Goal: Task Accomplishment & Management: Use online tool/utility

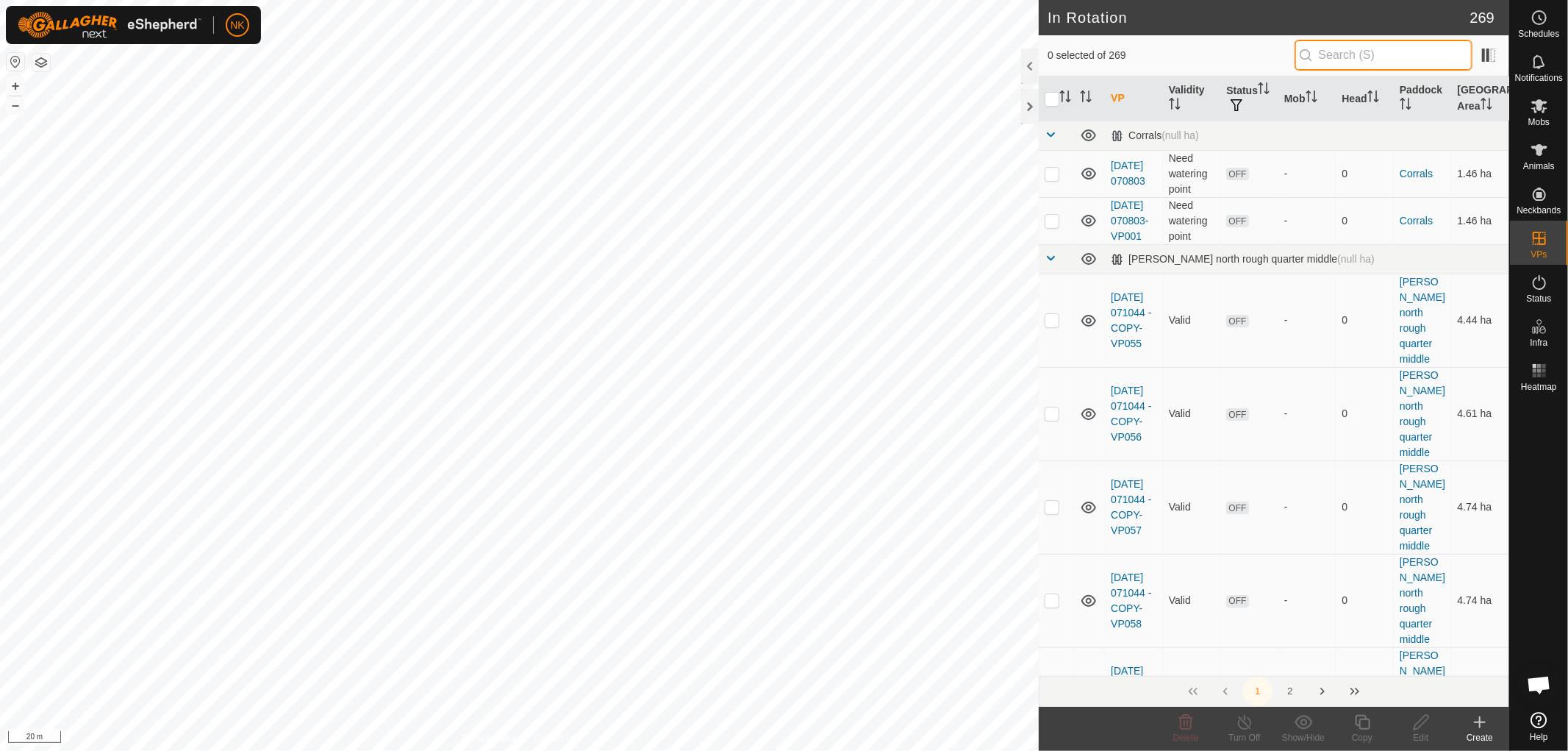
click at [1323, 56] on input "text" at bounding box center [1383, 55] width 178 height 31
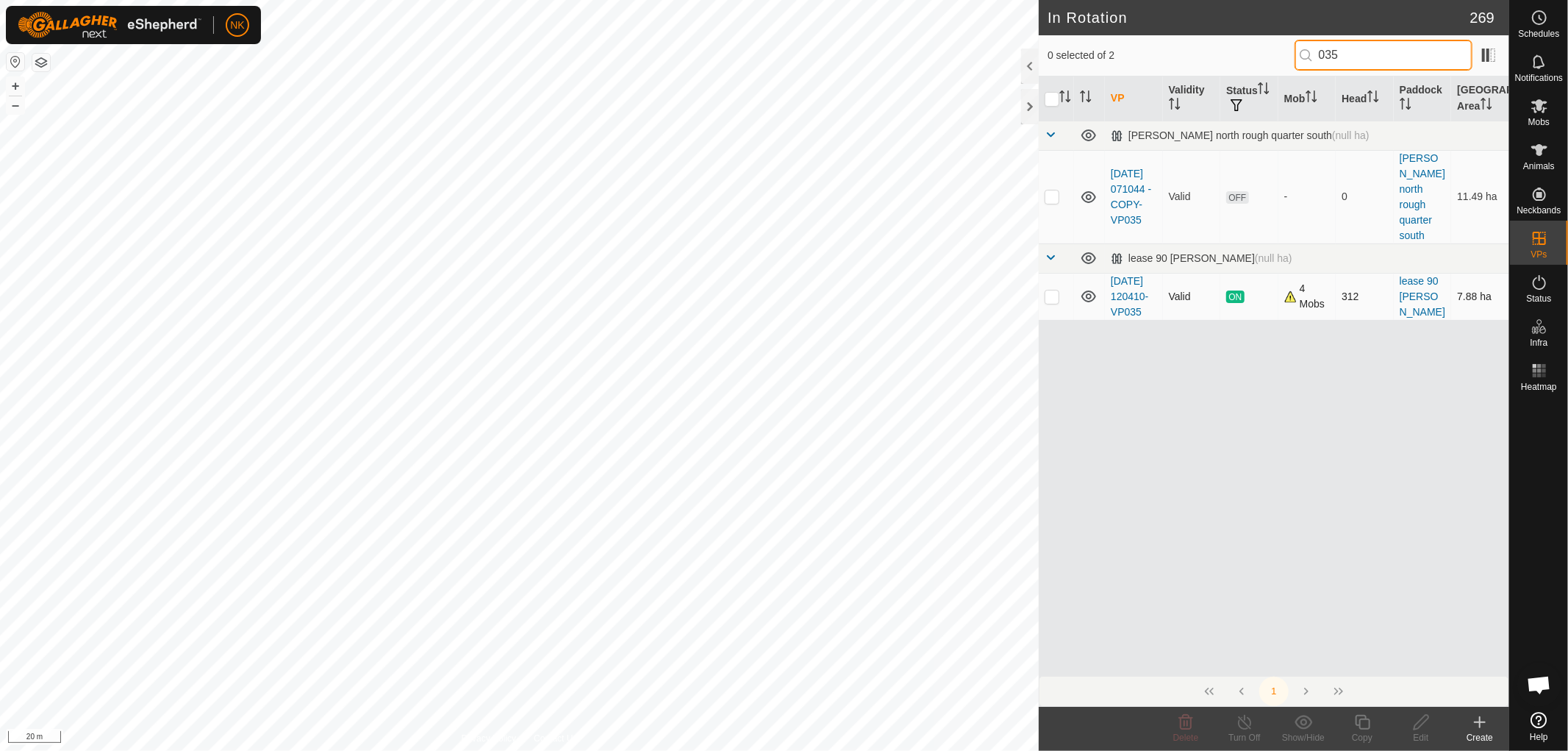
type input "035"
click at [1048, 292] on p-checkbox at bounding box center [1051, 296] width 15 height 12
checkbox input "true"
click at [1366, 731] on div "Copy" at bounding box center [1362, 738] width 59 height 13
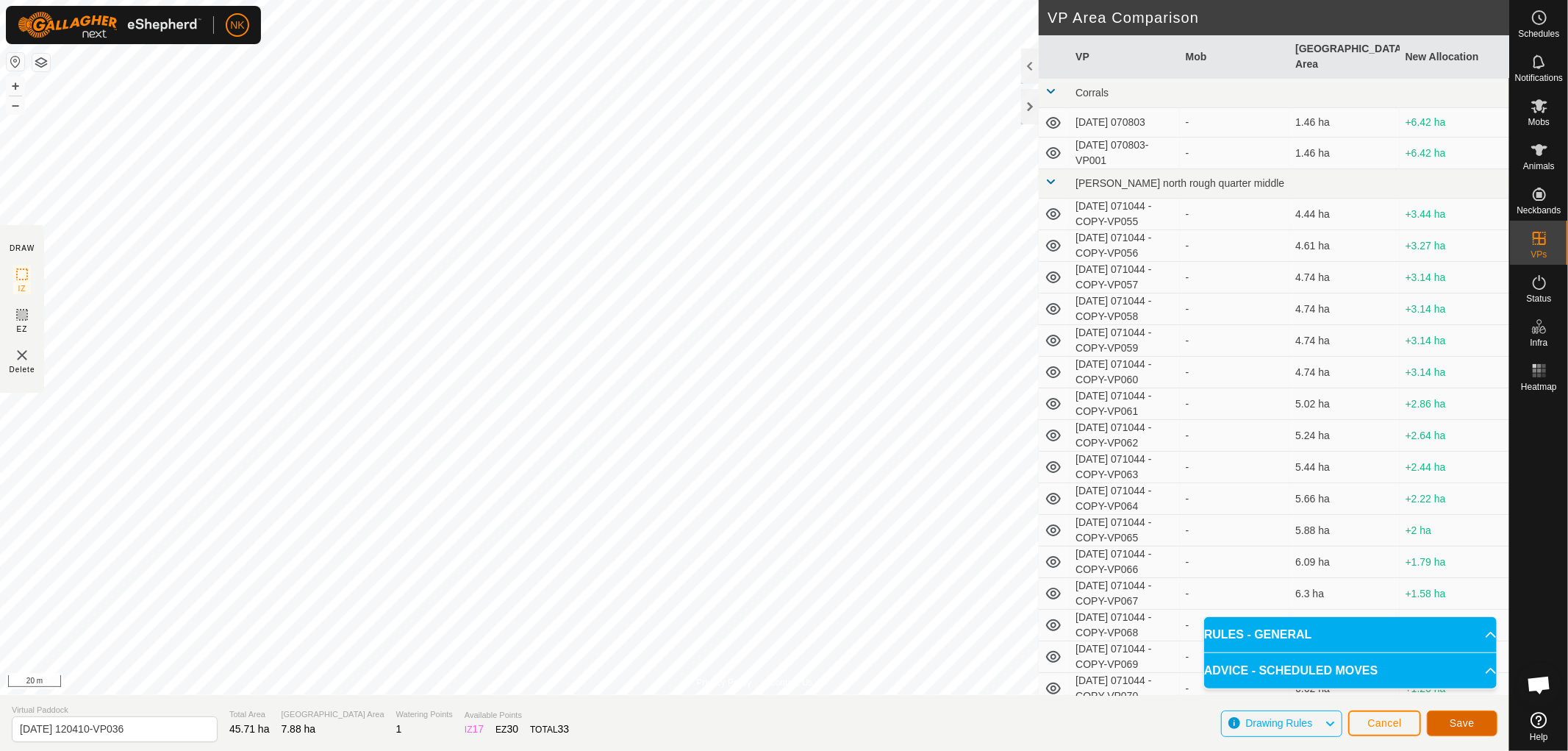
click at [1458, 724] on span "Save" at bounding box center [1461, 722] width 25 height 12
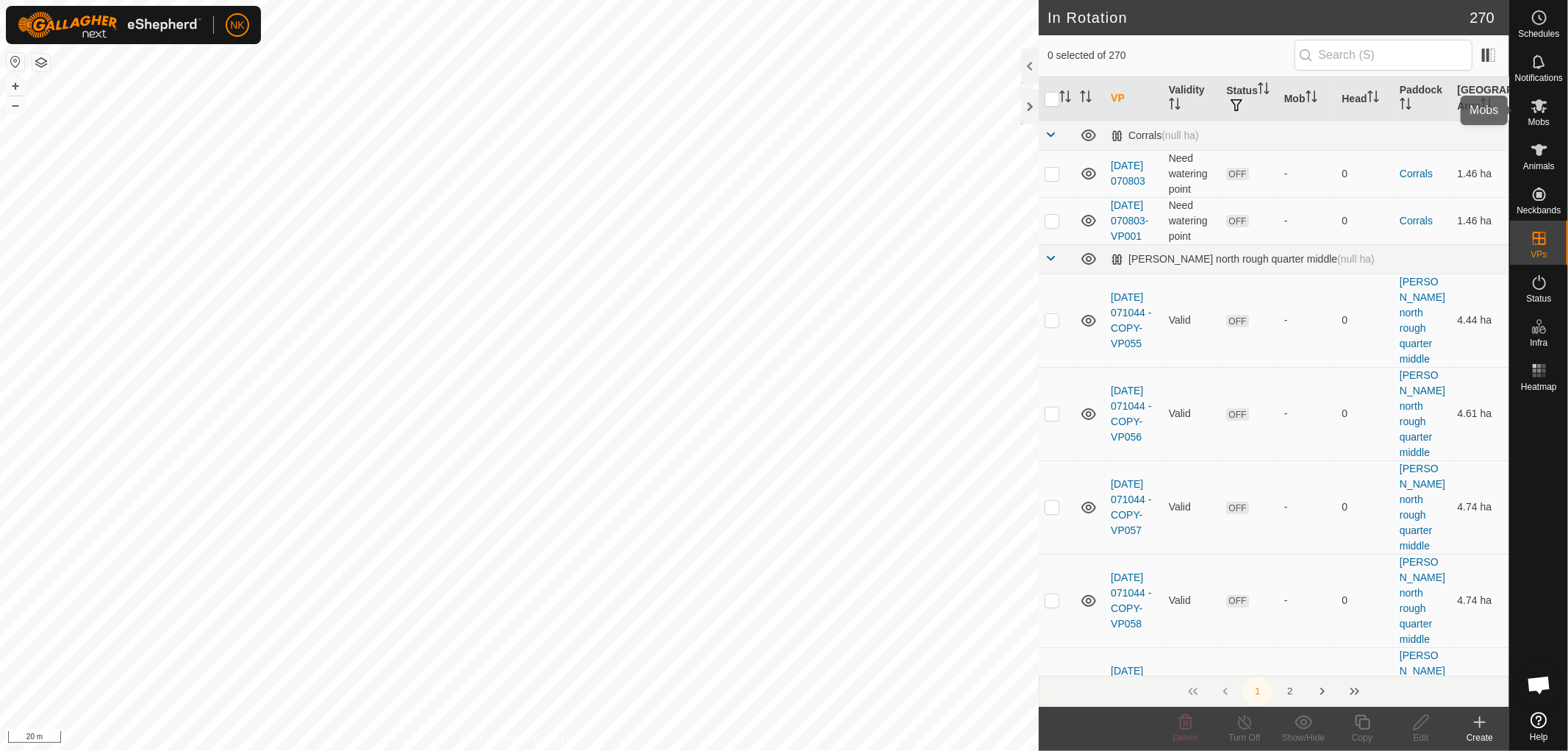
drag, startPoint x: 1533, startPoint y: 121, endPoint x: 1525, endPoint y: 122, distance: 8.1
click at [1533, 121] on span "Mobs" at bounding box center [1539, 121] width 21 height 9
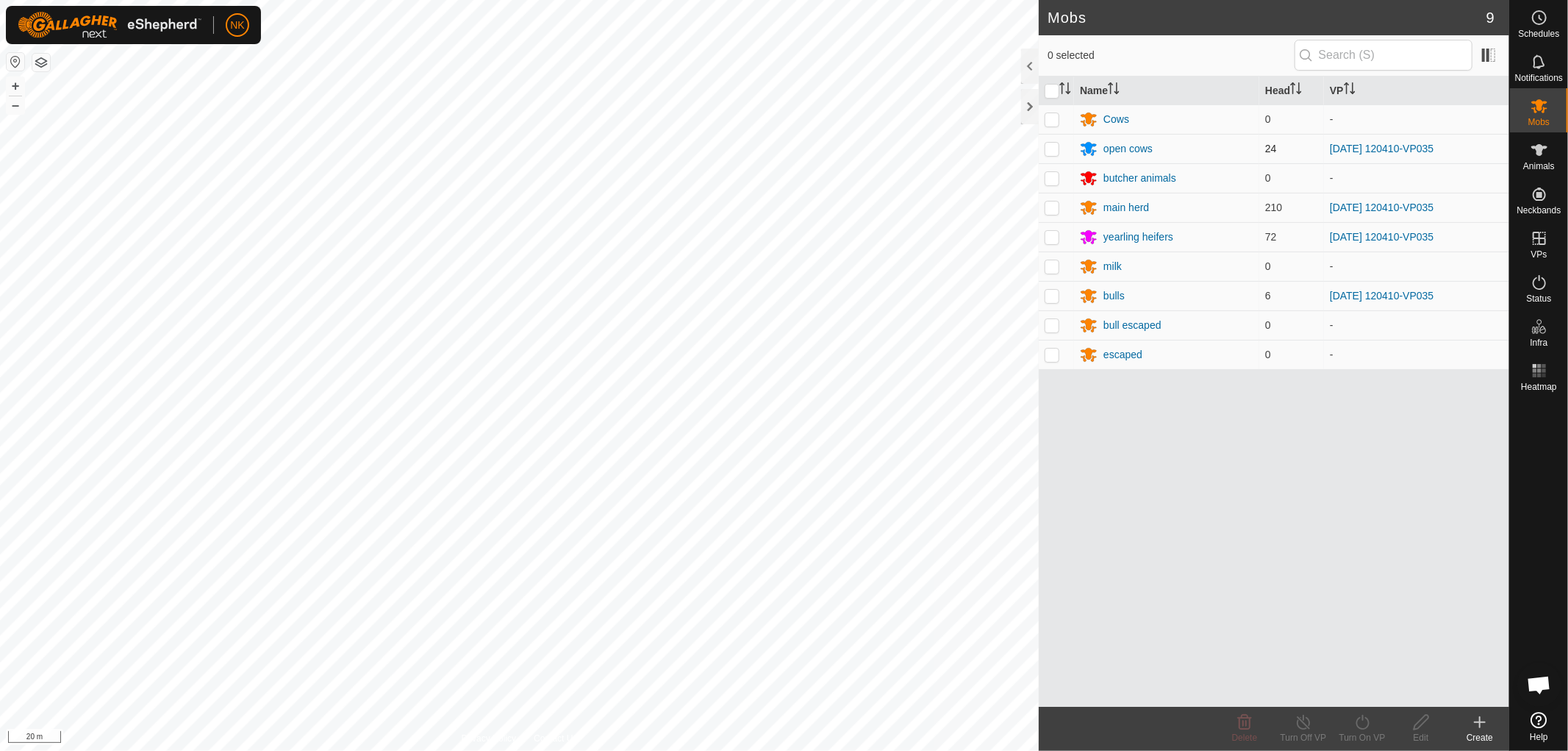
click at [1052, 145] on p-checkbox at bounding box center [1051, 148] width 15 height 12
checkbox input "true"
click at [1050, 206] on p-checkbox at bounding box center [1051, 207] width 15 height 12
checkbox input "true"
click at [1047, 240] on p-checkbox at bounding box center [1051, 237] width 15 height 12
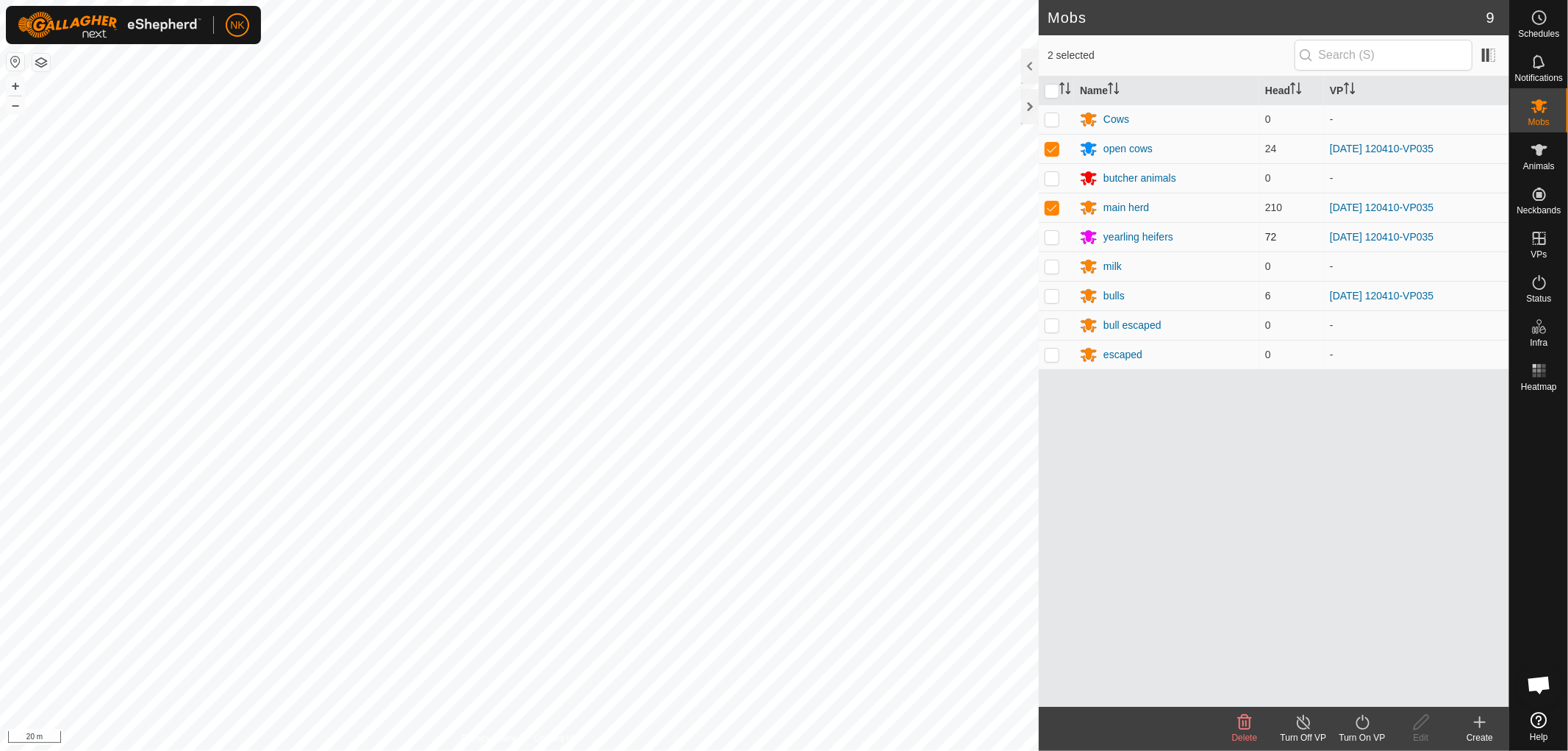
checkbox input "true"
click at [1056, 304] on td at bounding box center [1056, 295] width 35 height 29
checkbox input "true"
click at [1372, 738] on div "Turn On VP" at bounding box center [1362, 738] width 59 height 13
click at [1362, 686] on link "Now" at bounding box center [1405, 689] width 145 height 29
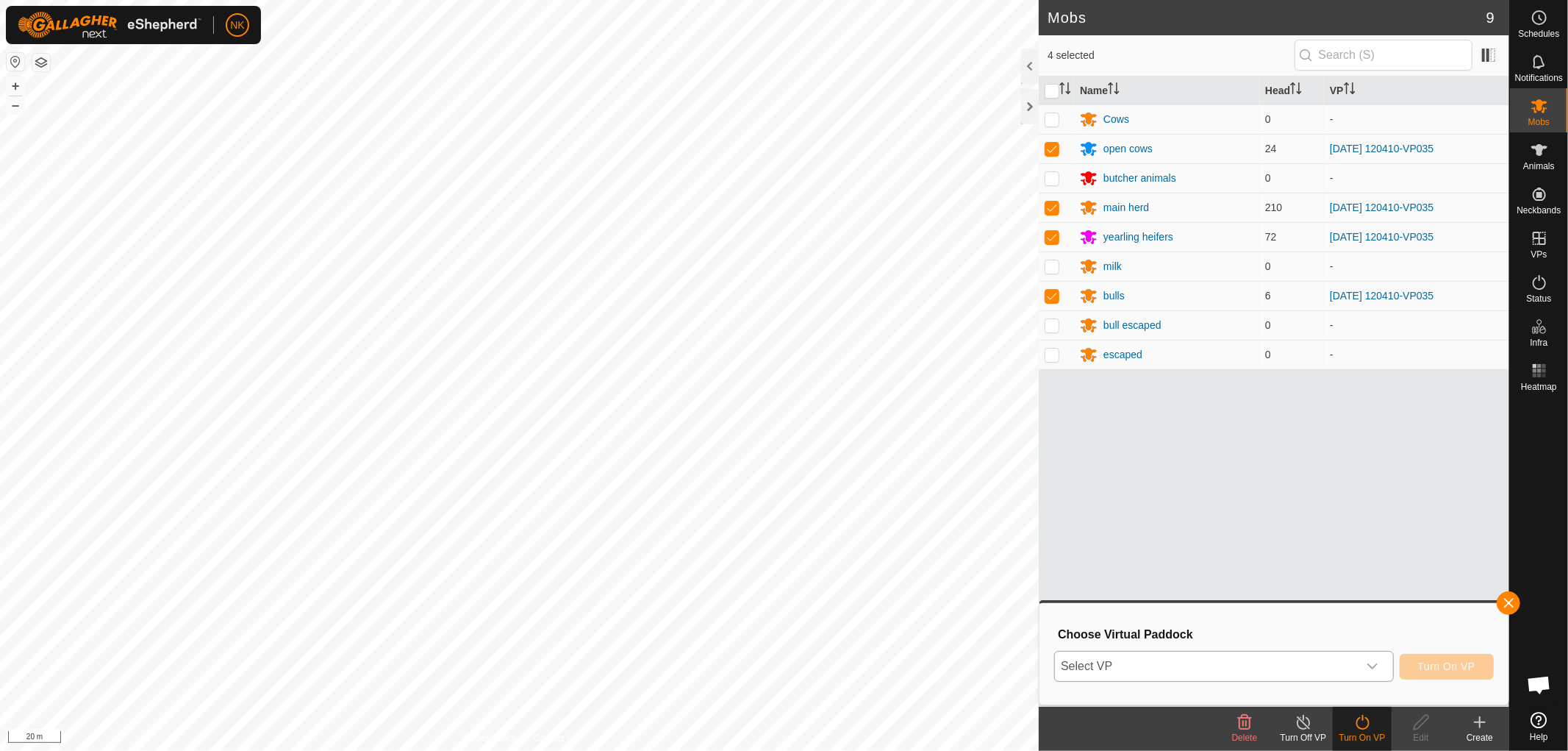
click at [1273, 665] on span "Select VP" at bounding box center [1206, 666] width 303 height 29
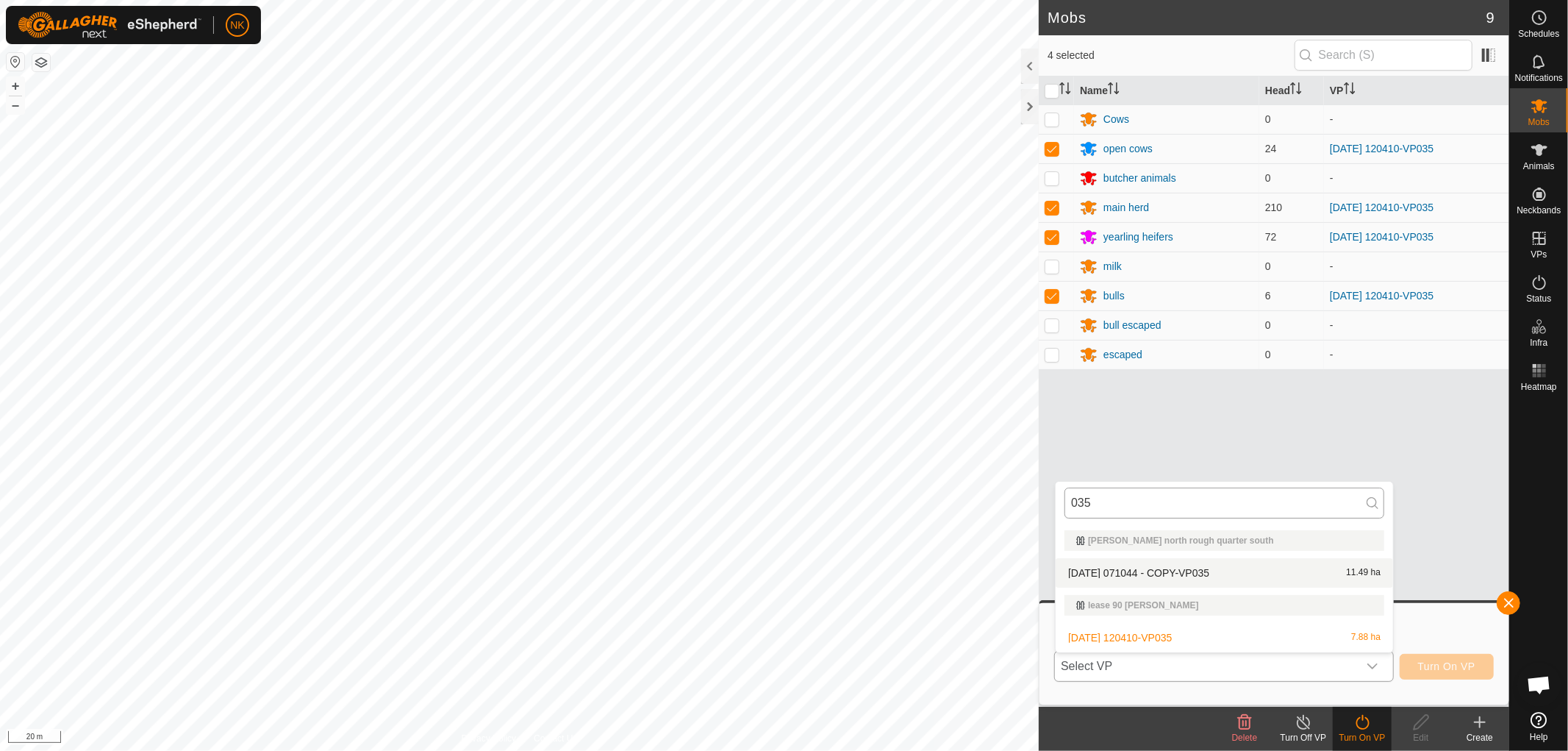
click at [1154, 498] on input "035" at bounding box center [1224, 503] width 320 height 31
click at [1152, 498] on input "035" at bounding box center [1224, 503] width 320 height 31
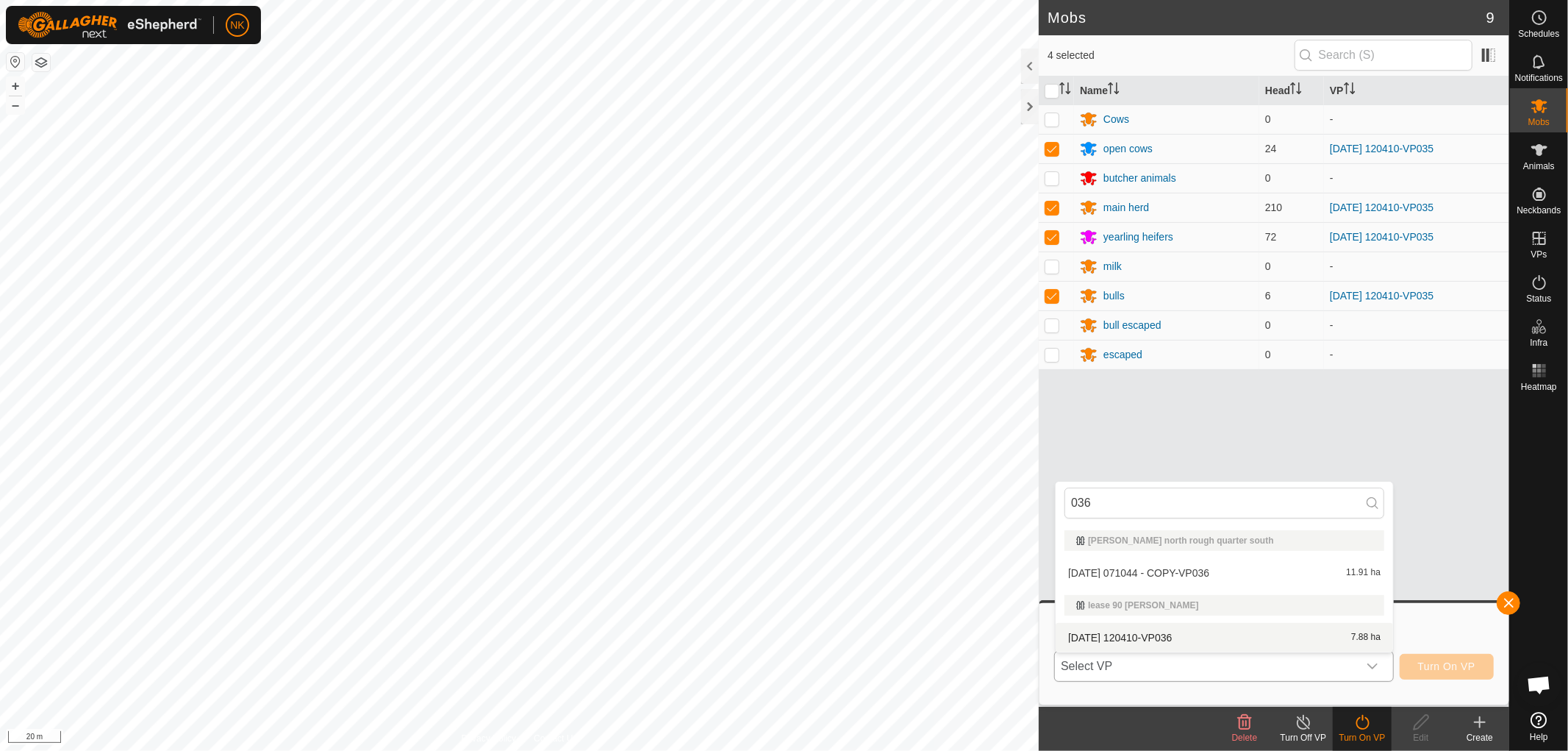
type input "036"
click at [1159, 636] on li "[DATE] 120410-VP036 7.88 ha" at bounding box center [1224, 637] width 337 height 29
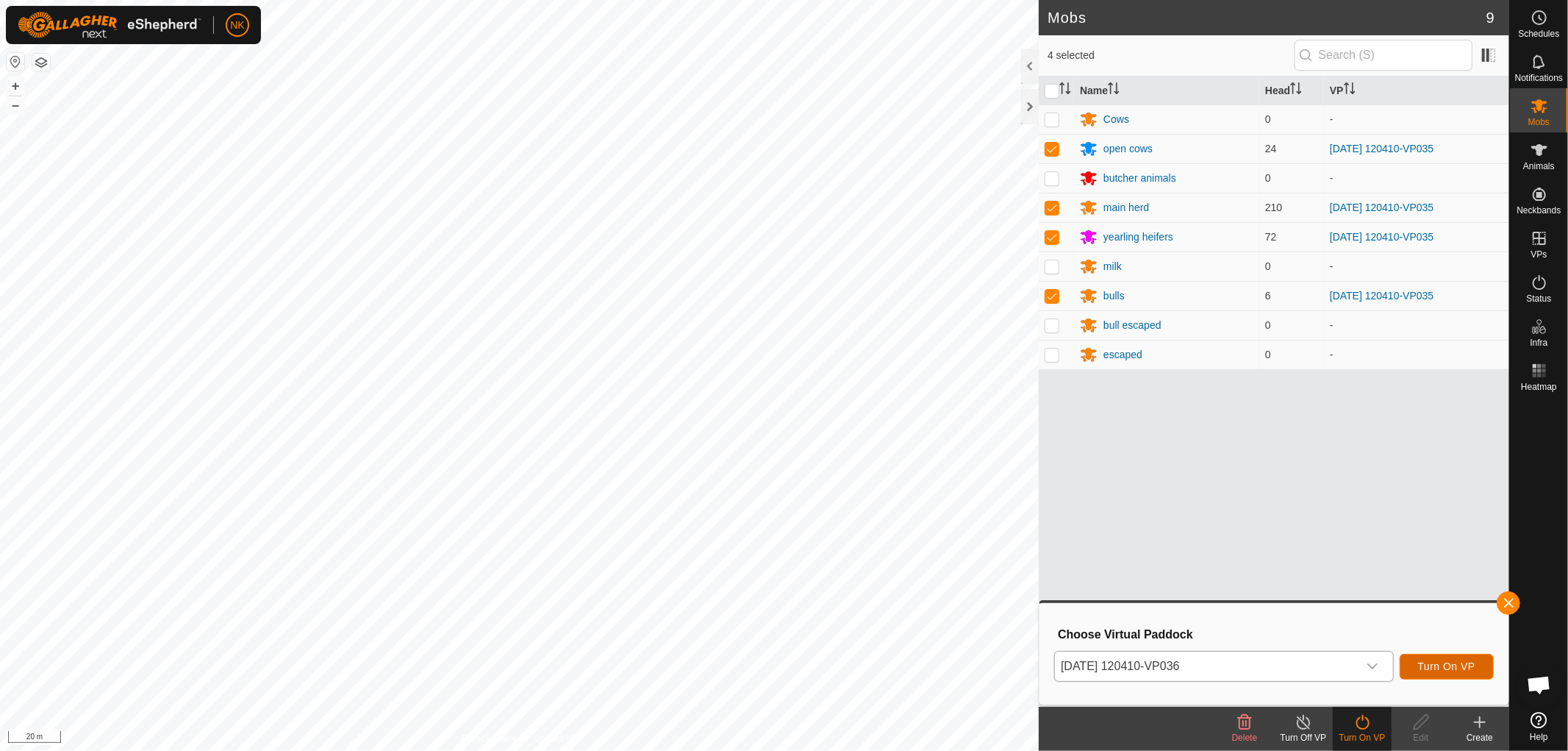
click at [1461, 668] on span "Turn On VP" at bounding box center [1447, 666] width 57 height 12
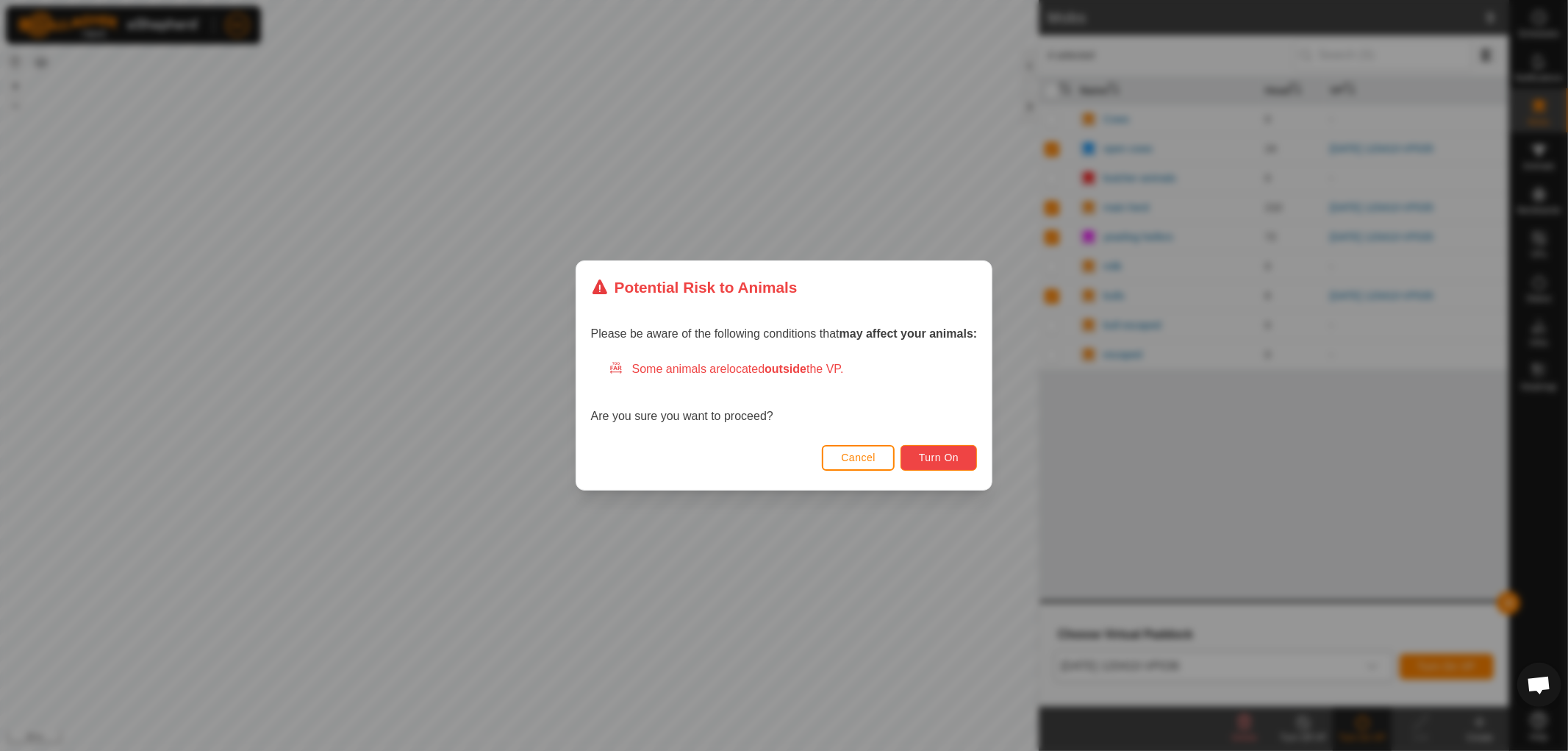
click at [941, 453] on span "Turn On" at bounding box center [939, 457] width 40 height 12
